Goal: Use online tool/utility: Utilize a website feature to perform a specific function

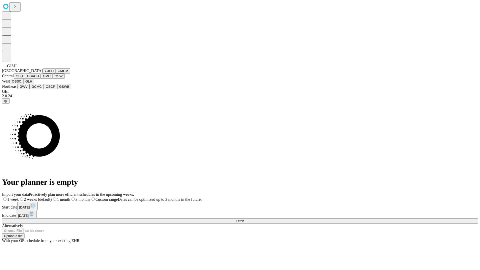
click at [43, 74] on button "GJSH" at bounding box center [49, 70] width 13 height 5
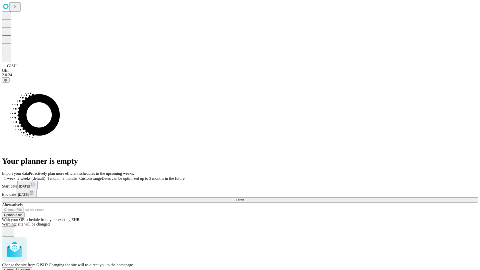
click at [30, 268] on span "Confirm" at bounding box center [25, 270] width 12 height 4
click at [16, 176] on label "1 week" at bounding box center [9, 178] width 14 height 4
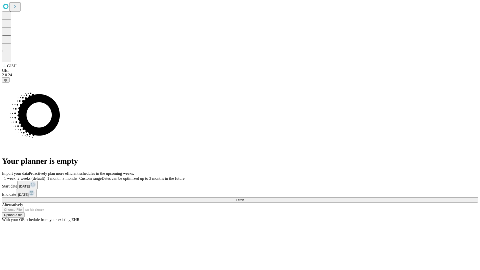
click at [244, 198] on span "Fetch" at bounding box center [240, 200] width 8 height 4
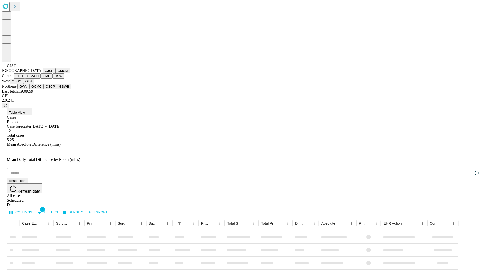
click at [56, 74] on button "GMCM" at bounding box center [63, 70] width 15 height 5
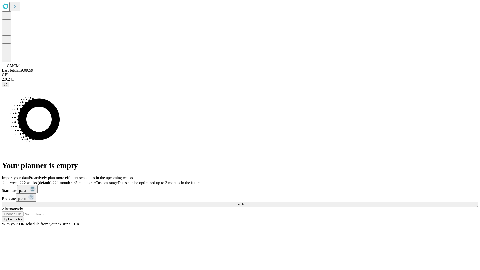
click at [19, 181] on label "1 week" at bounding box center [10, 183] width 17 height 4
click at [244, 203] on span "Fetch" at bounding box center [240, 205] width 8 height 4
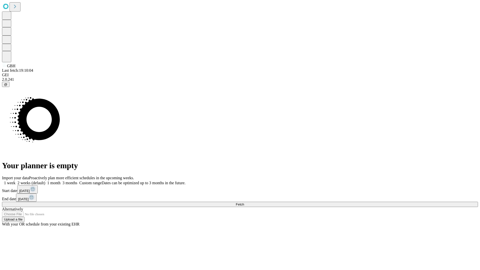
click at [244, 203] on span "Fetch" at bounding box center [240, 205] width 8 height 4
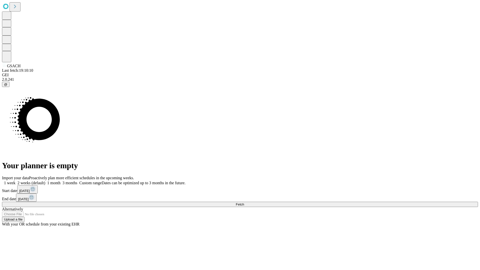
click at [16, 181] on label "1 week" at bounding box center [9, 183] width 14 height 4
click at [244, 203] on span "Fetch" at bounding box center [240, 205] width 8 height 4
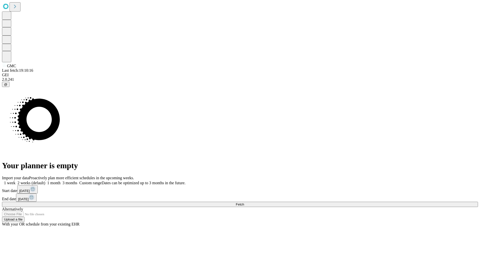
click at [16, 181] on label "1 week" at bounding box center [9, 183] width 14 height 4
click at [244, 203] on span "Fetch" at bounding box center [240, 205] width 8 height 4
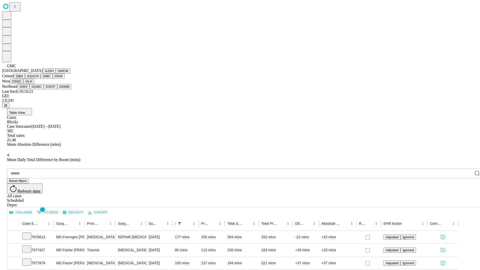
click at [53, 79] on button "OSW" at bounding box center [59, 76] width 12 height 5
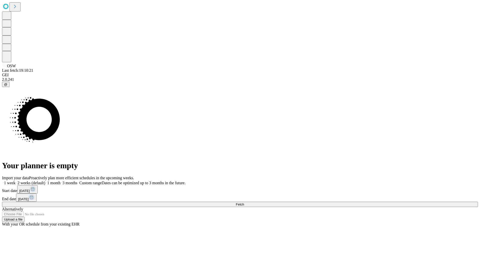
click at [16, 181] on label "1 week" at bounding box center [9, 183] width 14 height 4
click at [244, 203] on span "Fetch" at bounding box center [240, 205] width 8 height 4
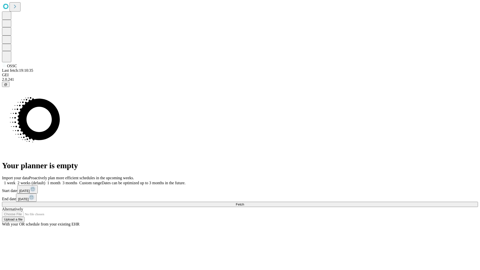
click at [16, 181] on label "1 week" at bounding box center [9, 183] width 14 height 4
click at [244, 203] on span "Fetch" at bounding box center [240, 205] width 8 height 4
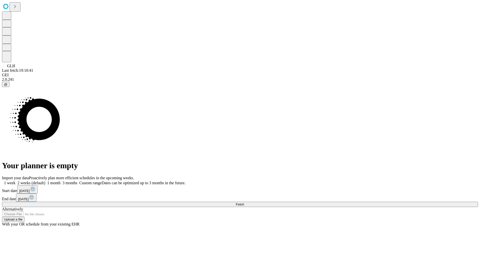
click at [16, 181] on label "1 week" at bounding box center [9, 183] width 14 height 4
click at [244, 203] on span "Fetch" at bounding box center [240, 205] width 8 height 4
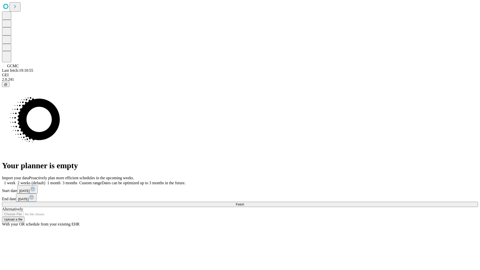
click at [244, 203] on span "Fetch" at bounding box center [240, 205] width 8 height 4
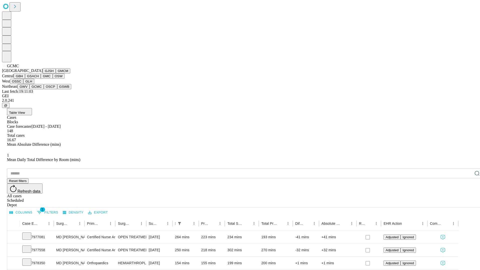
click at [44, 89] on button "OSCP" at bounding box center [51, 86] width 14 height 5
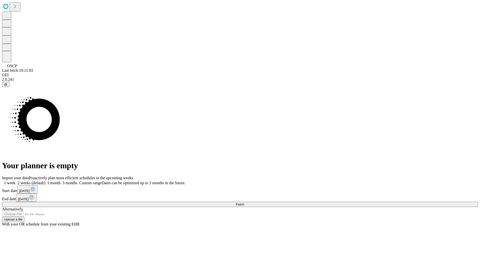
click at [16, 181] on label "1 week" at bounding box center [9, 183] width 14 height 4
click at [244, 203] on span "Fetch" at bounding box center [240, 205] width 8 height 4
click at [16, 181] on label "1 week" at bounding box center [9, 183] width 14 height 4
click at [244, 203] on span "Fetch" at bounding box center [240, 205] width 8 height 4
